Goal: Task Accomplishment & Management: Manage account settings

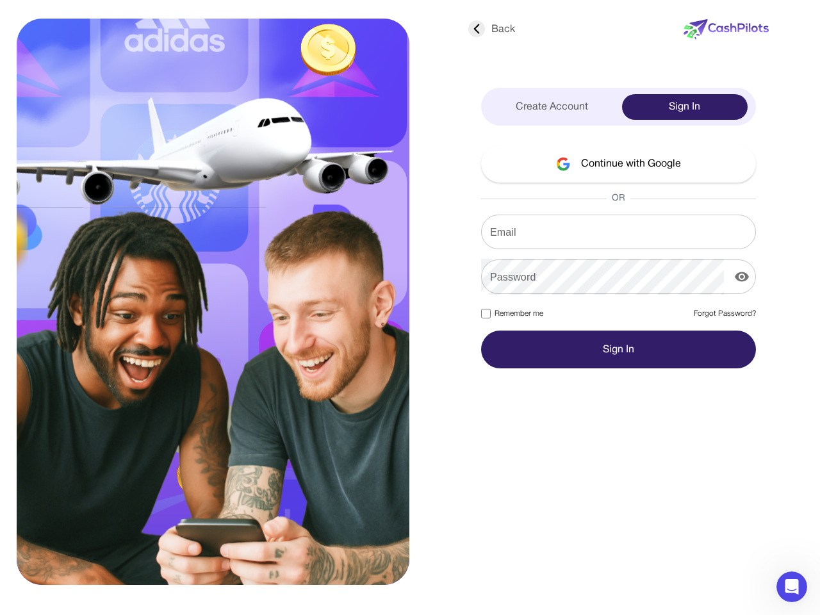
click at [410, 307] on div at bounding box center [238, 296] width 391 height 566
click at [491, 29] on div "Back" at bounding box center [491, 29] width 47 height 15
click at [552, 107] on div "Create Account" at bounding box center [552, 107] width 126 height 26
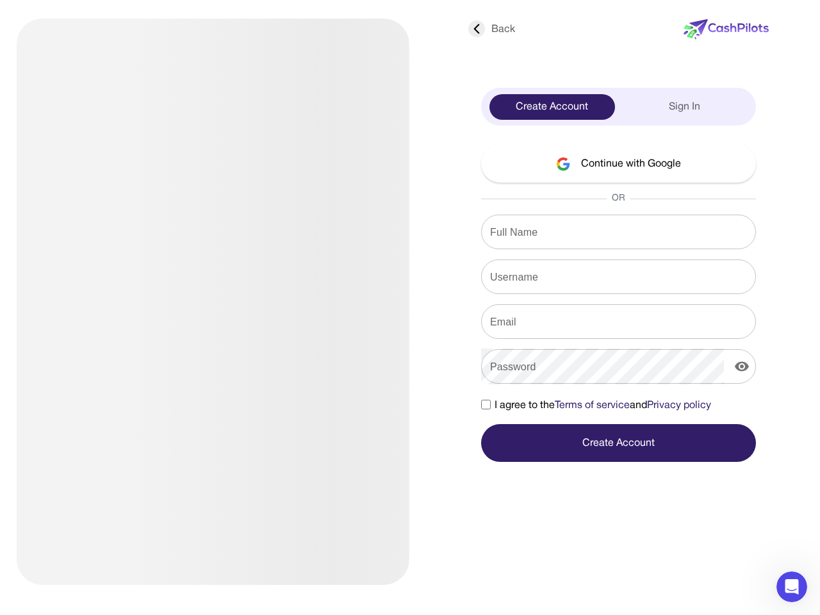
click at [685, 107] on div "Sign In" at bounding box center [685, 107] width 126 height 26
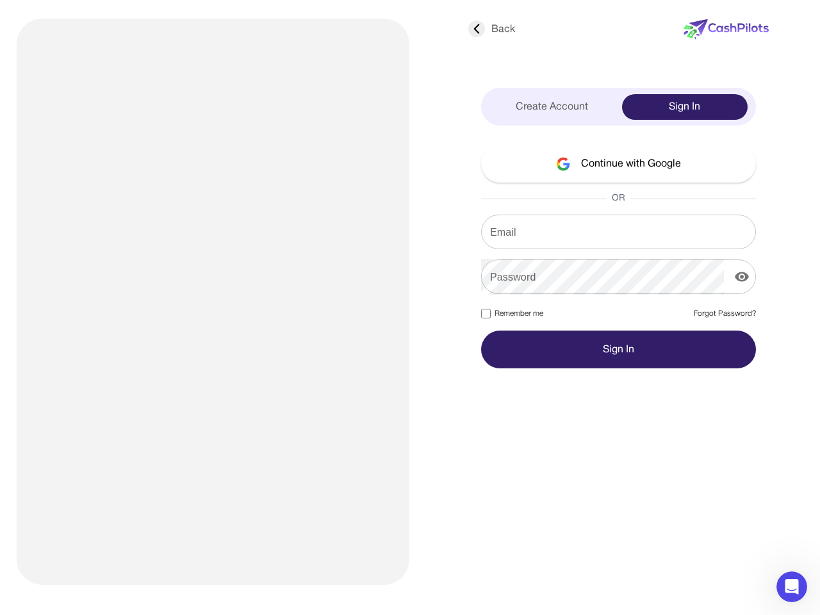
click at [618, 163] on button "Continue with Google" at bounding box center [618, 164] width 275 height 38
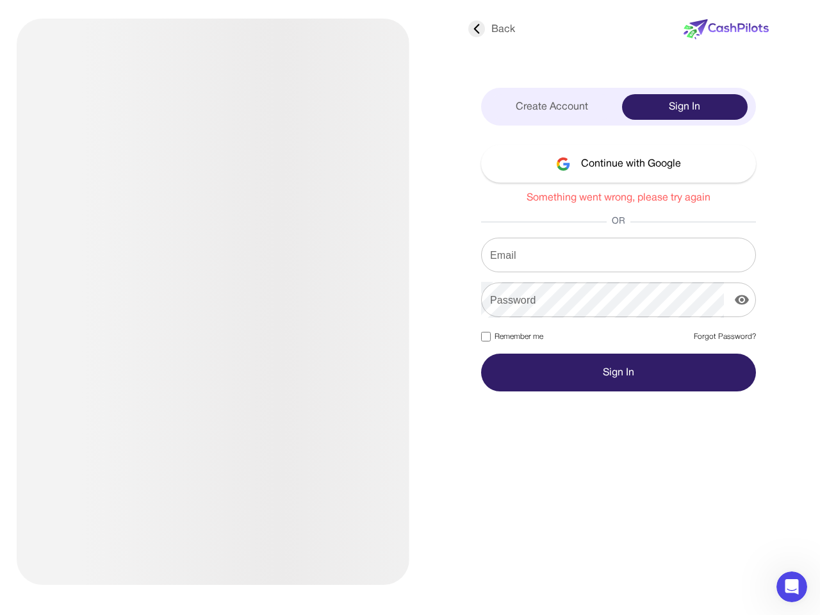
click at [618, 232] on div "Continue with Google Something went wrong, please try again OR Email Email Pass…" at bounding box center [618, 268] width 275 height 247
click at [618, 277] on form "Email Email Password Password Remember me Forgot Password? Sign In" at bounding box center [618, 315] width 275 height 154
click at [742, 277] on form "Email Email Password Password Remember me Forgot Password? Sign In" at bounding box center [618, 315] width 275 height 154
click at [792, 587] on icon "Open Intercom Messenger" at bounding box center [792, 587] width 21 height 21
